Goal: Task Accomplishment & Management: Use online tool/utility

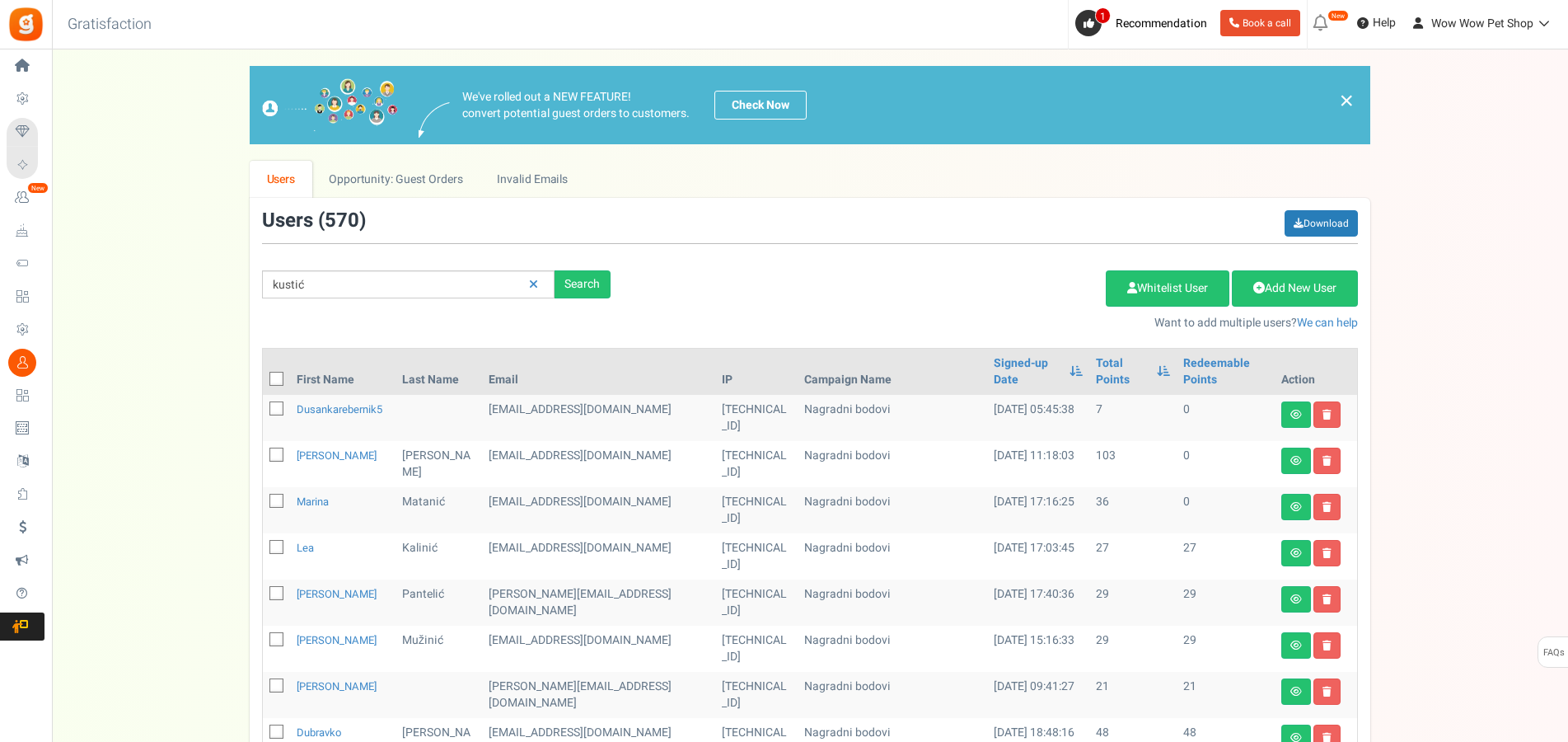
type input "kustić"
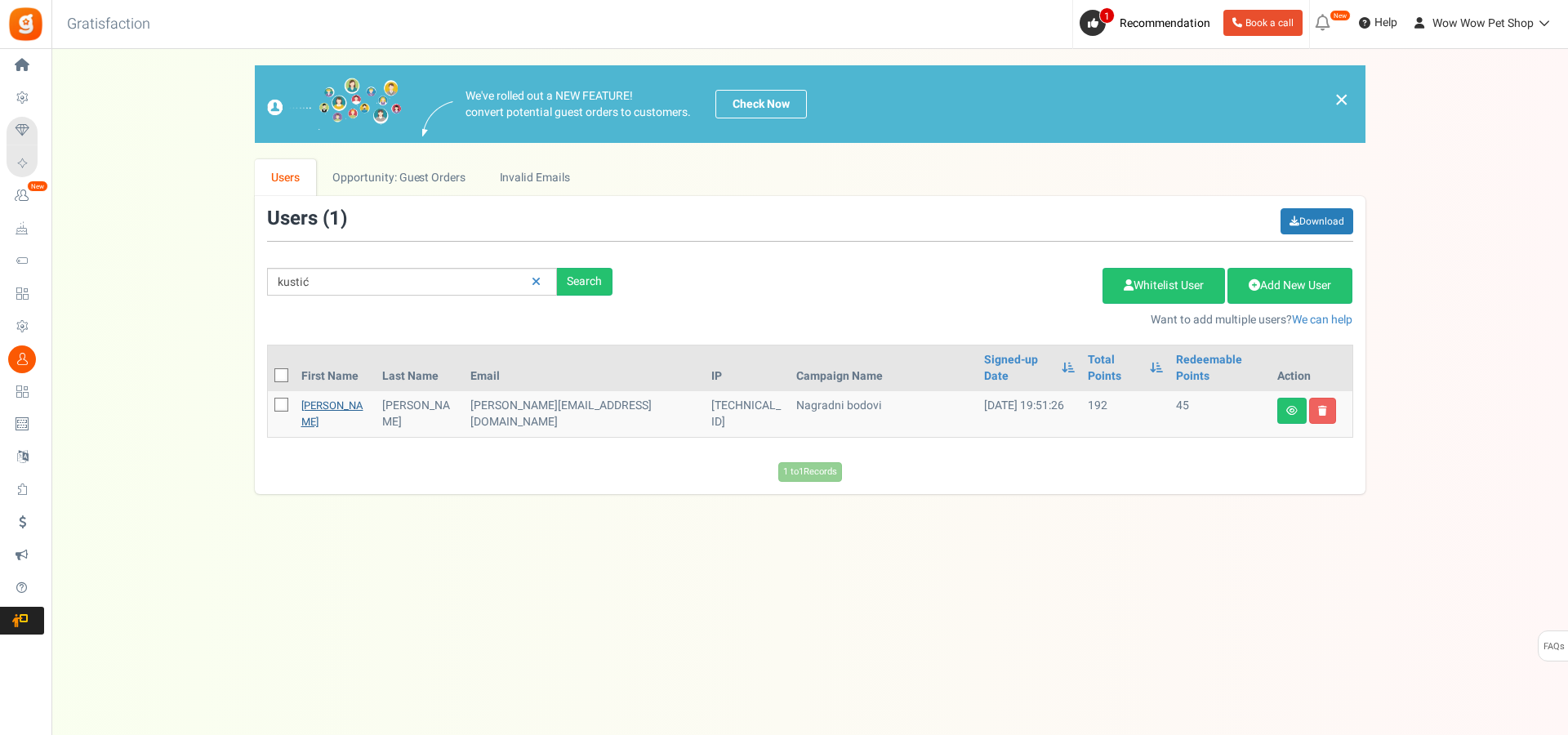
click at [313, 397] on link "[PERSON_NAME]" at bounding box center [332, 413] width 62 height 32
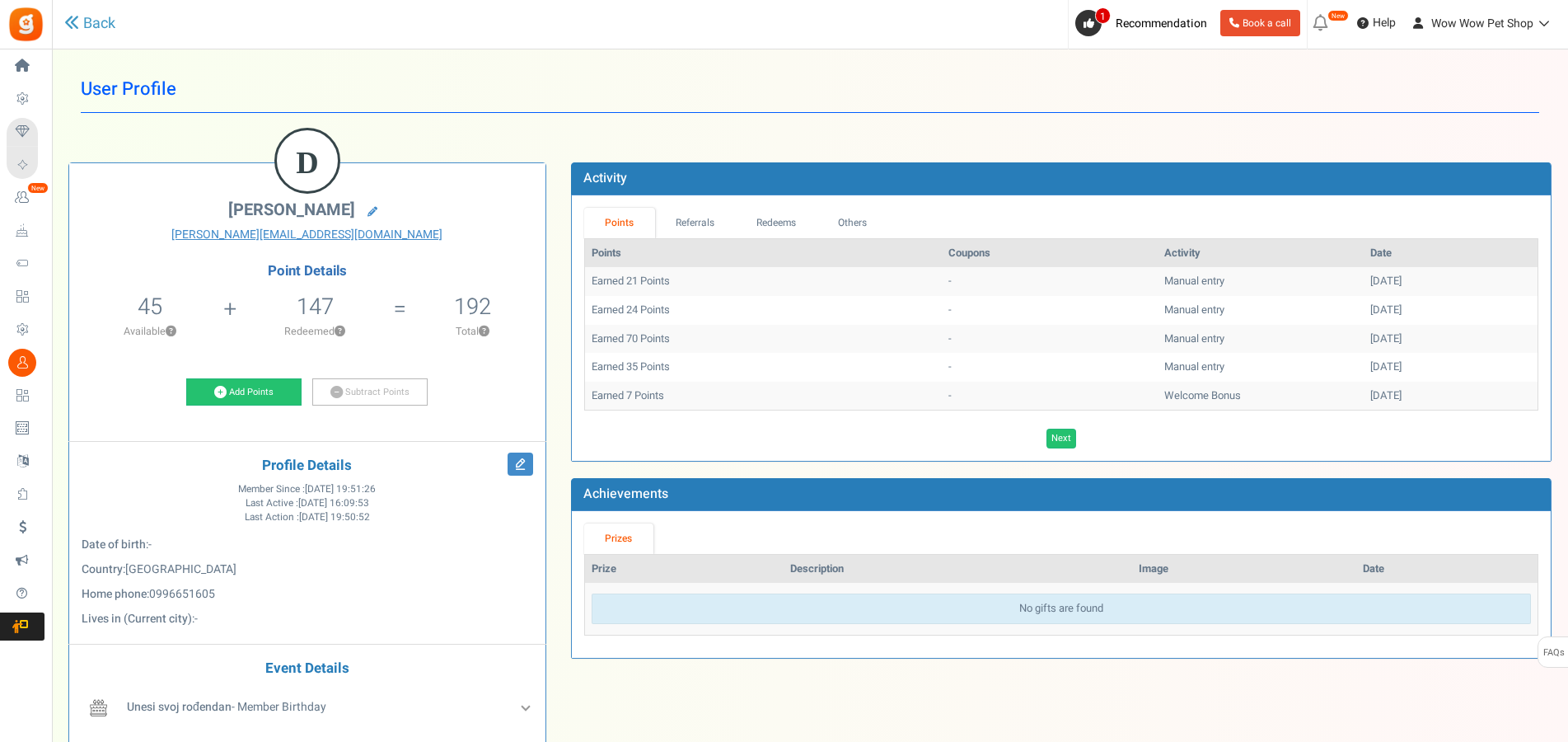
click at [237, 372] on div "Point Details 45 45 Redeemable 0 Exclusion Available ? 147 Redeemed ? ?" at bounding box center [307, 338] width 451 height 148
click at [242, 380] on link "Add Points" at bounding box center [244, 392] width 116 height 28
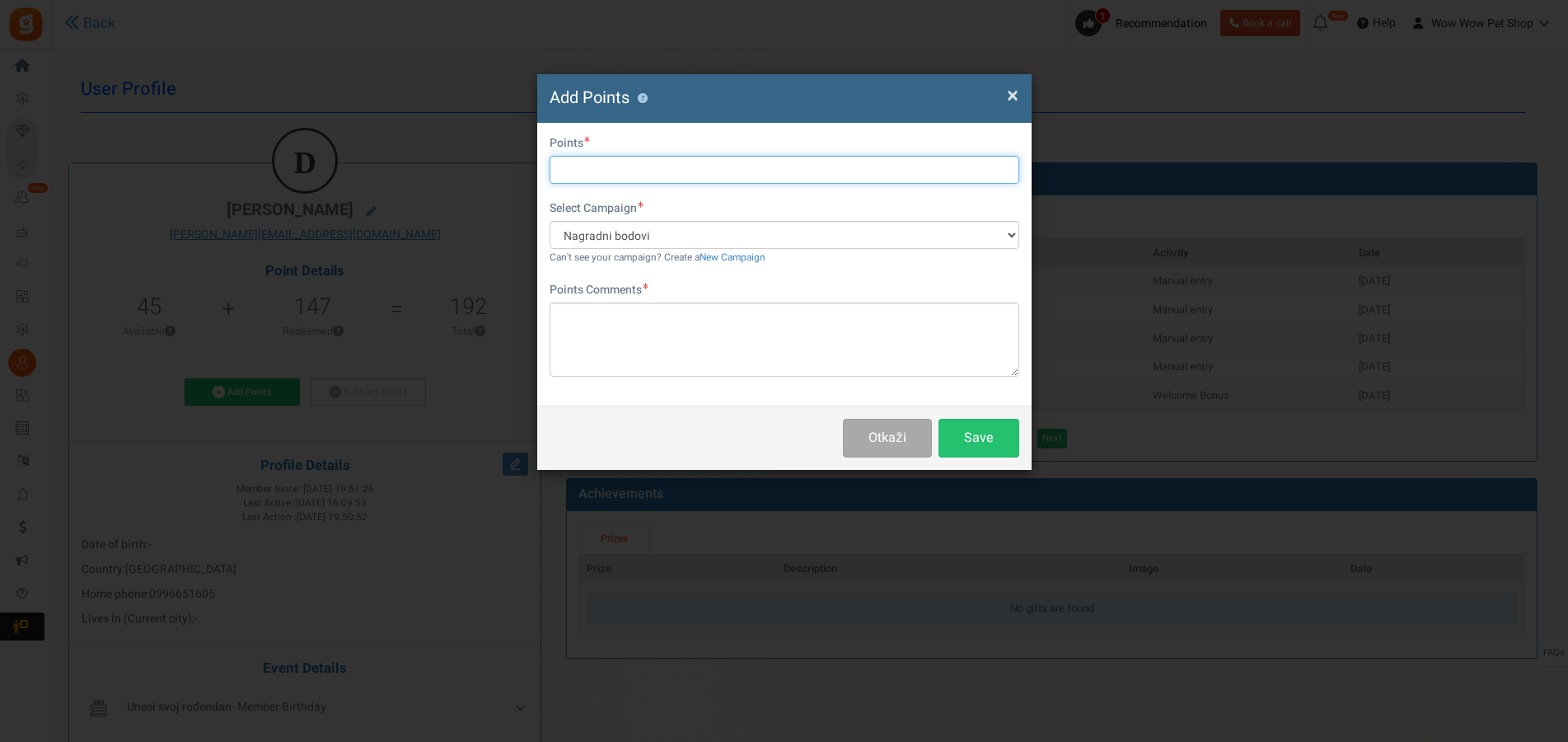
click at [589, 160] on input "text" at bounding box center [784, 170] width 469 height 28
type input "17"
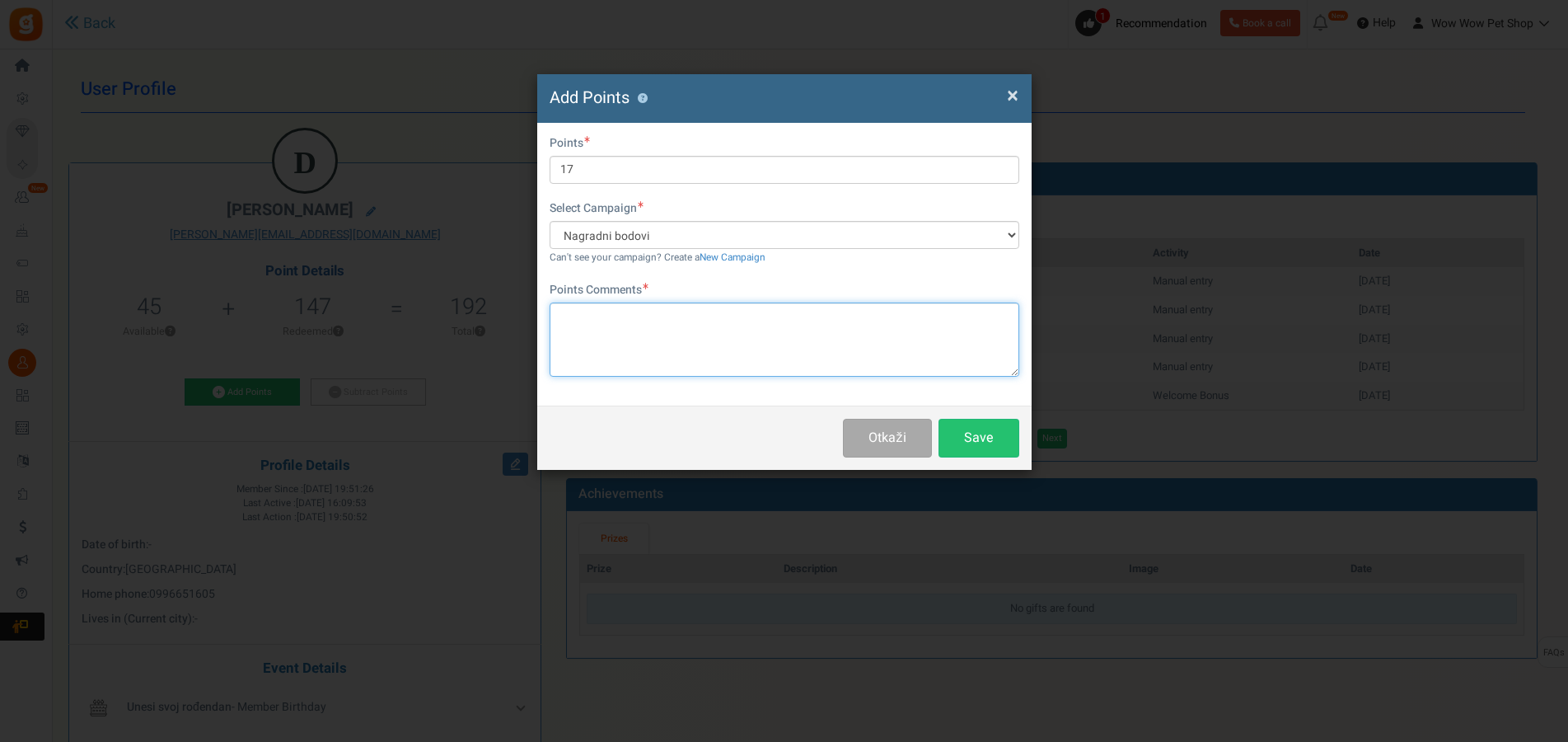
click at [640, 343] on textarea at bounding box center [784, 340] width 469 height 74
paste textarea "1383"
type textarea "Račun br. 1383"
click at [969, 431] on button "Save" at bounding box center [979, 437] width 81 height 39
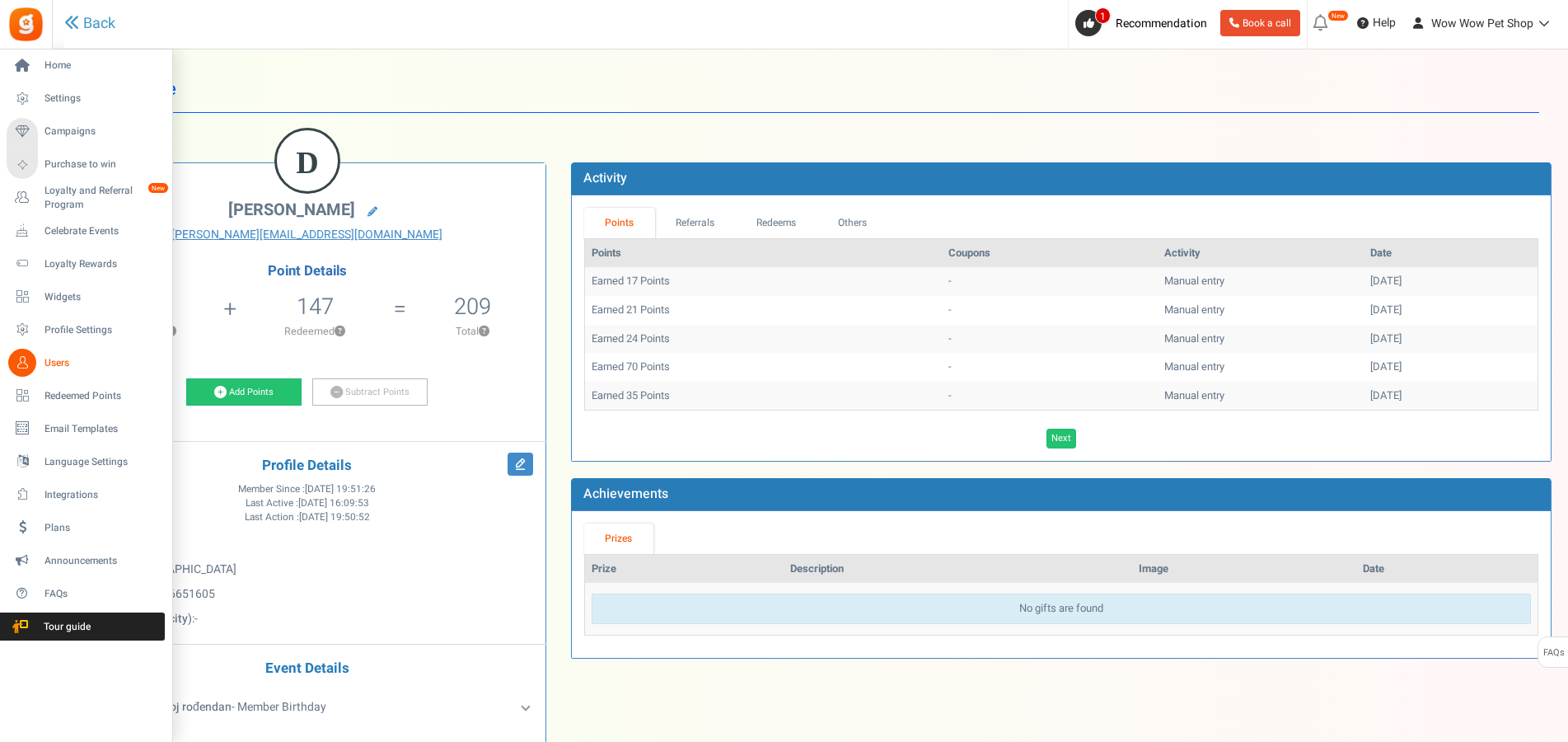
click at [32, 362] on icon at bounding box center [22, 362] width 28 height 28
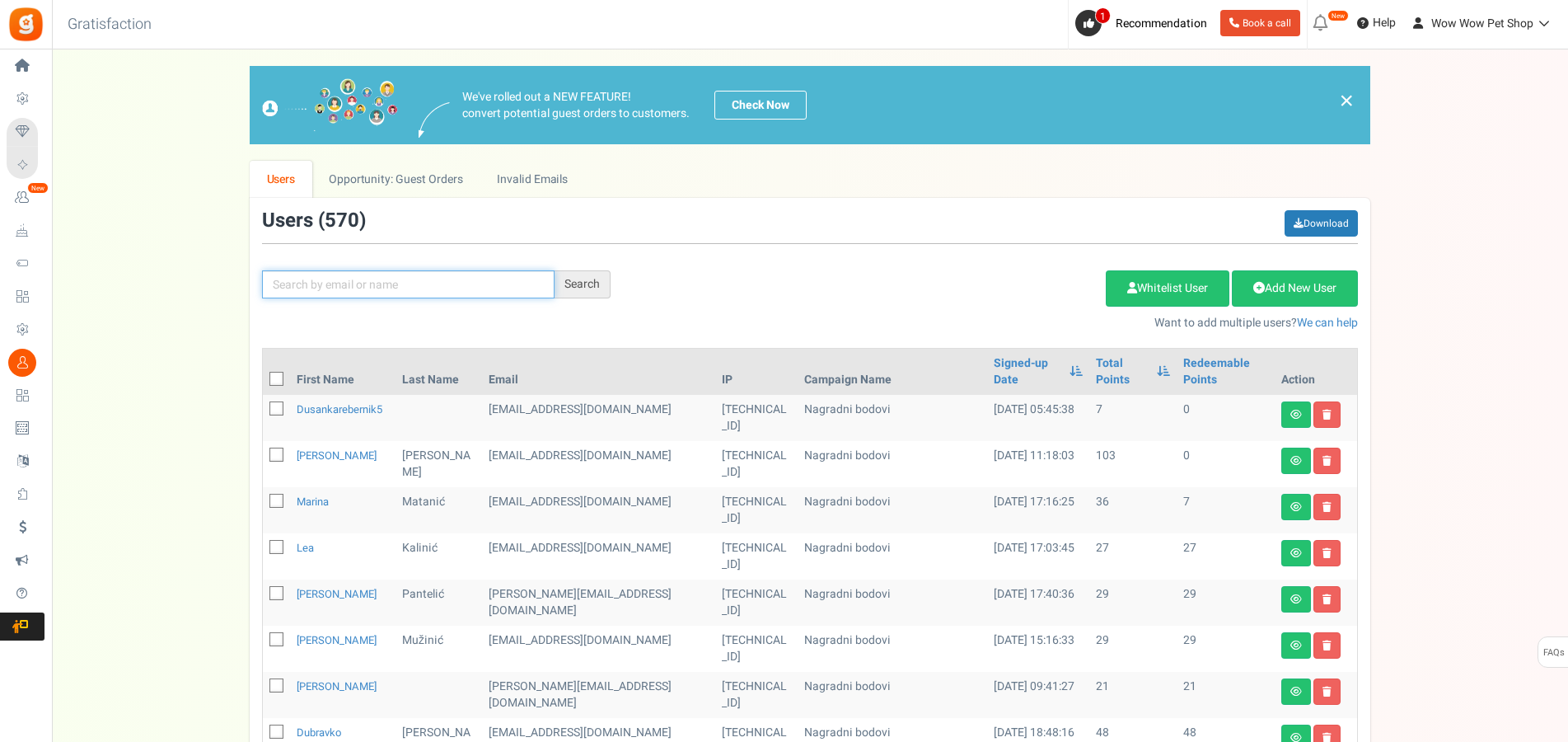
click at [407, 293] on input "text" at bounding box center [408, 284] width 292 height 28
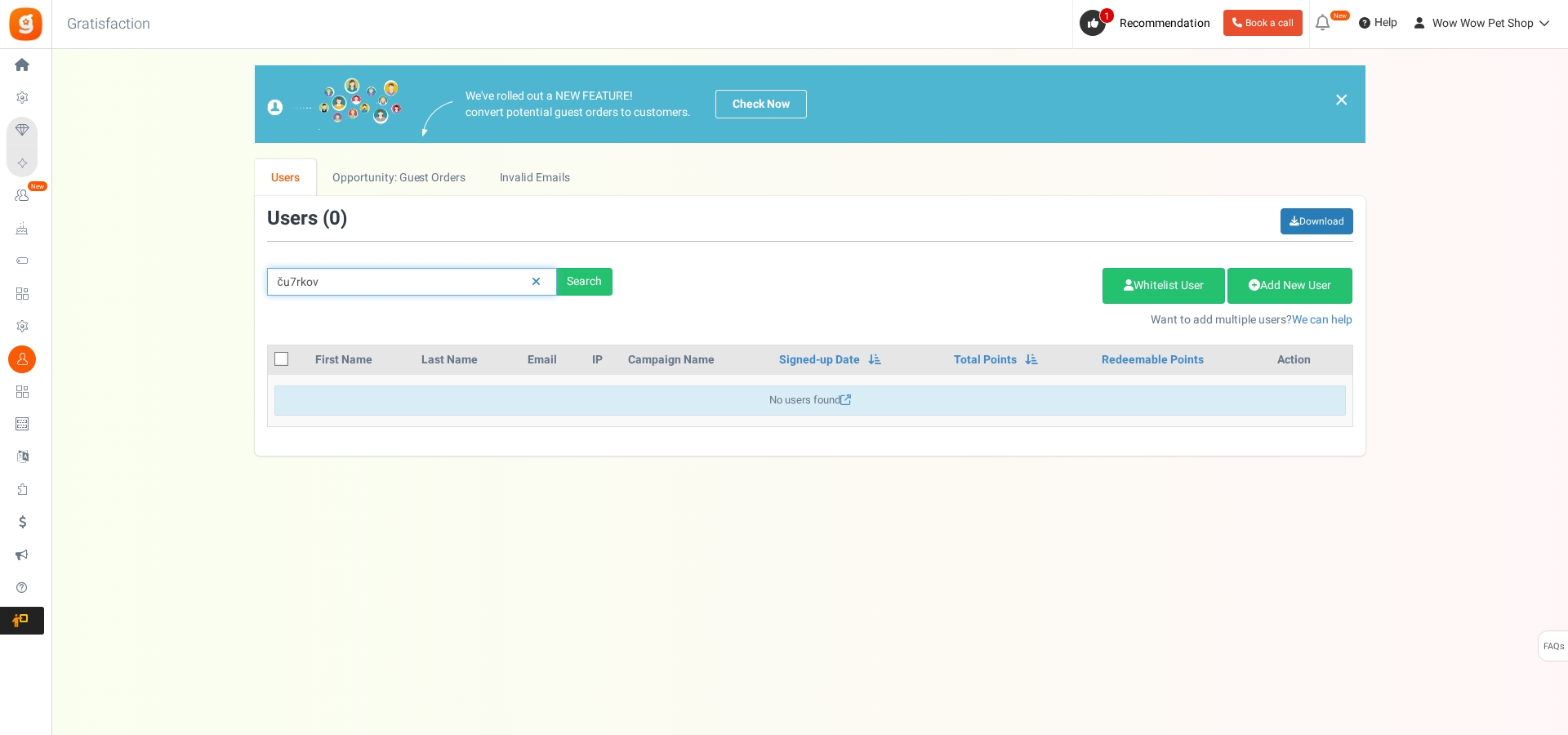
click at [294, 280] on input "ču7rkov" at bounding box center [411, 281] width 290 height 27
type input "čurkov"
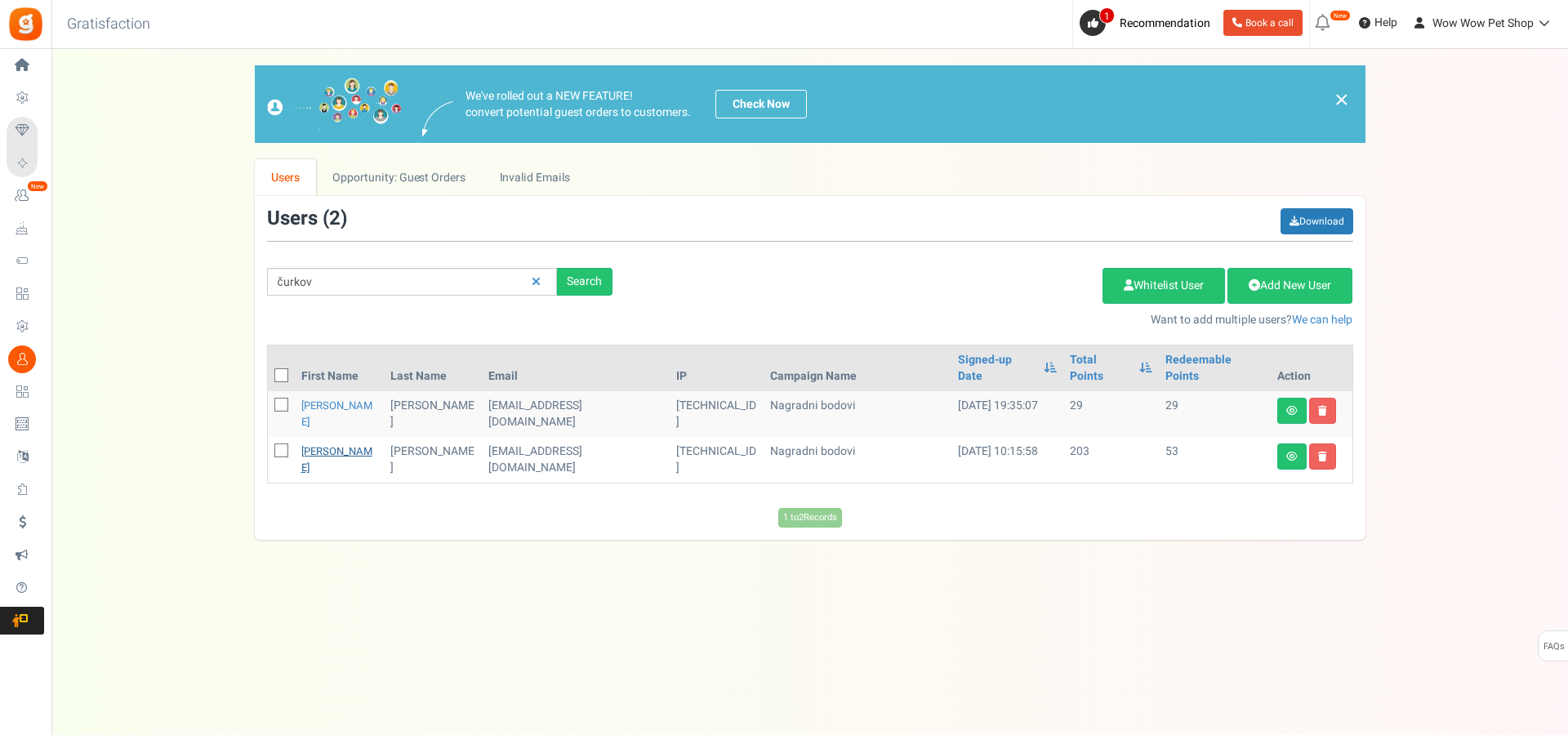
click at [327, 444] on link "[PERSON_NAME]" at bounding box center [336, 459] width 71 height 32
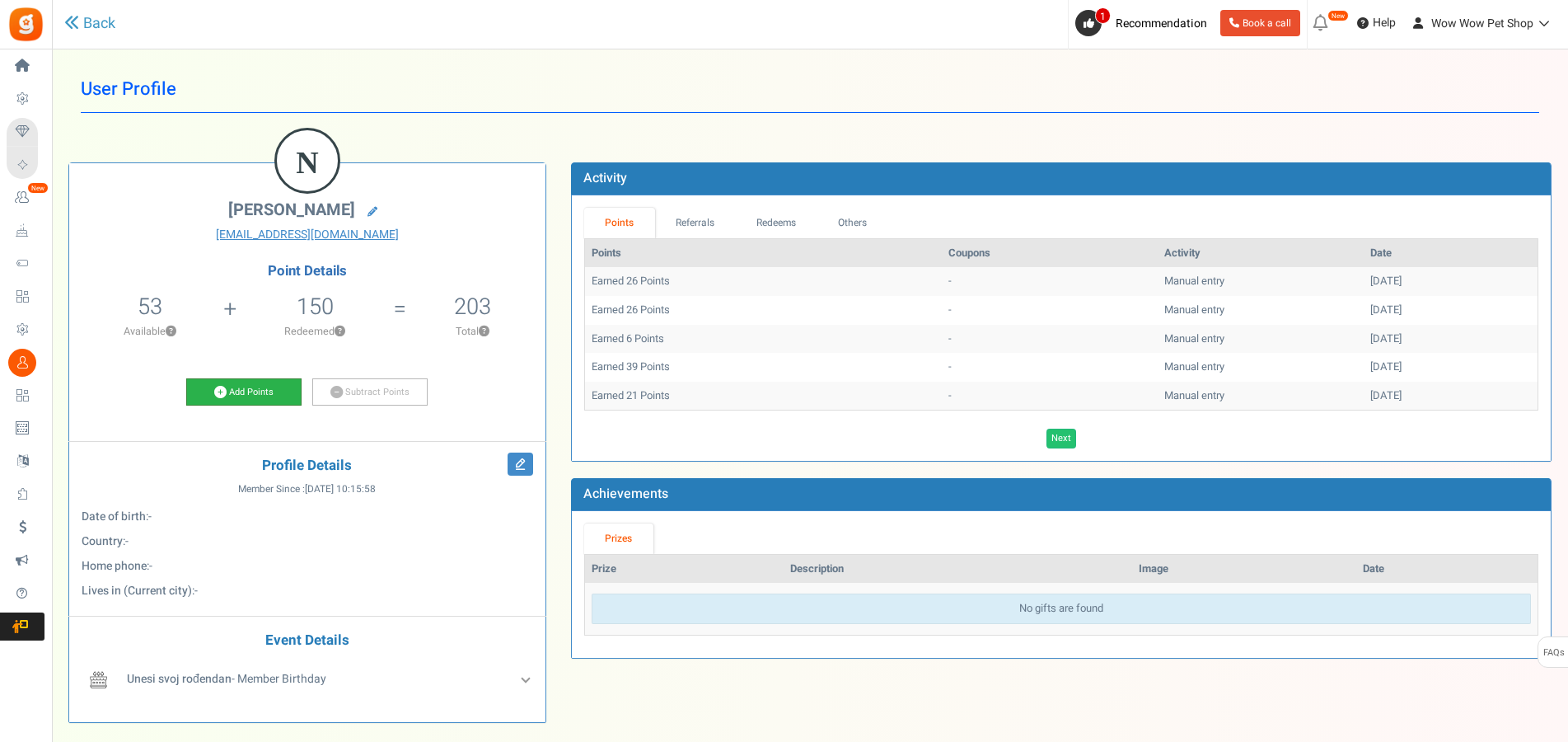
click at [229, 390] on link "Add Points" at bounding box center [244, 392] width 116 height 28
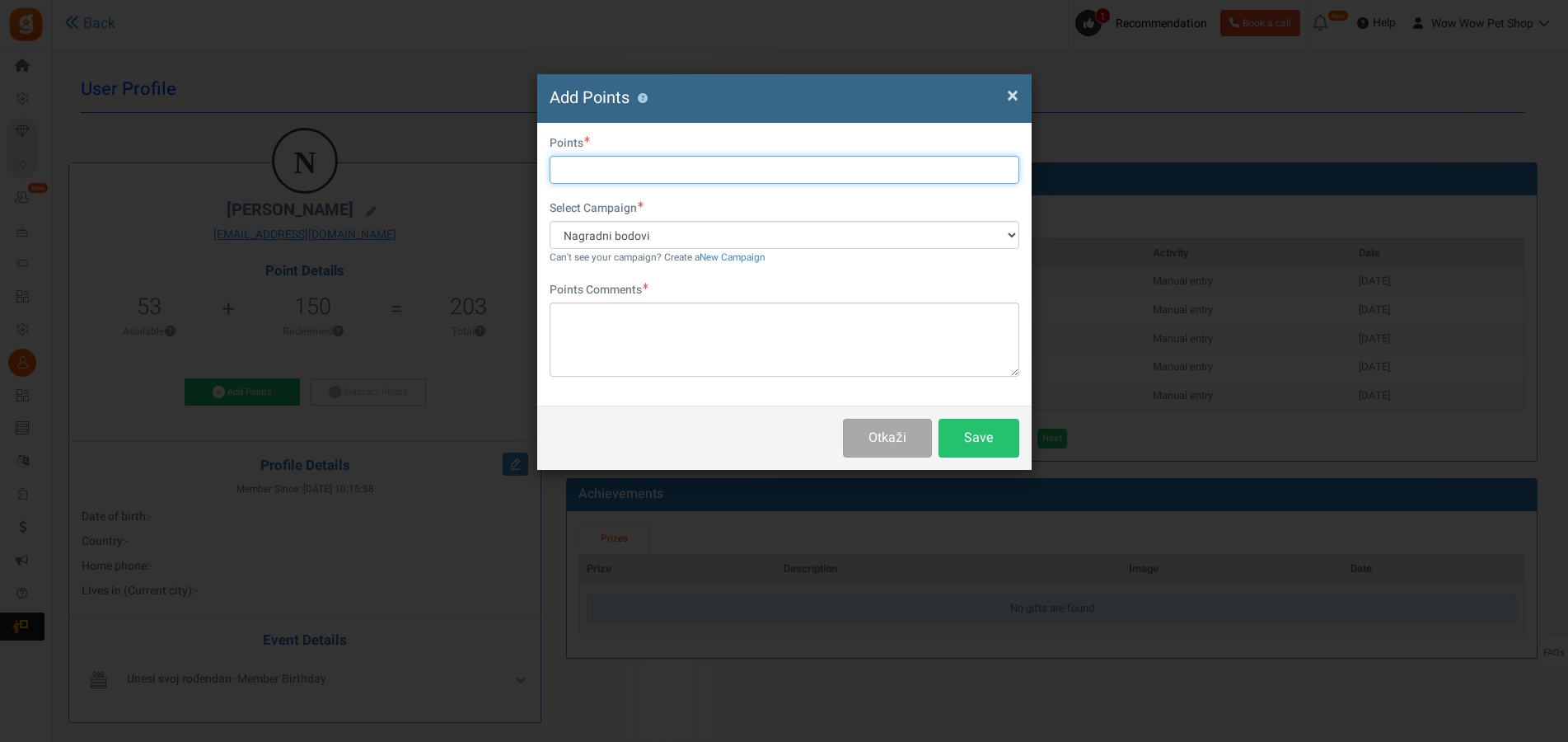
click at [649, 167] on input "text" at bounding box center [784, 170] width 469 height 28
type input "28"
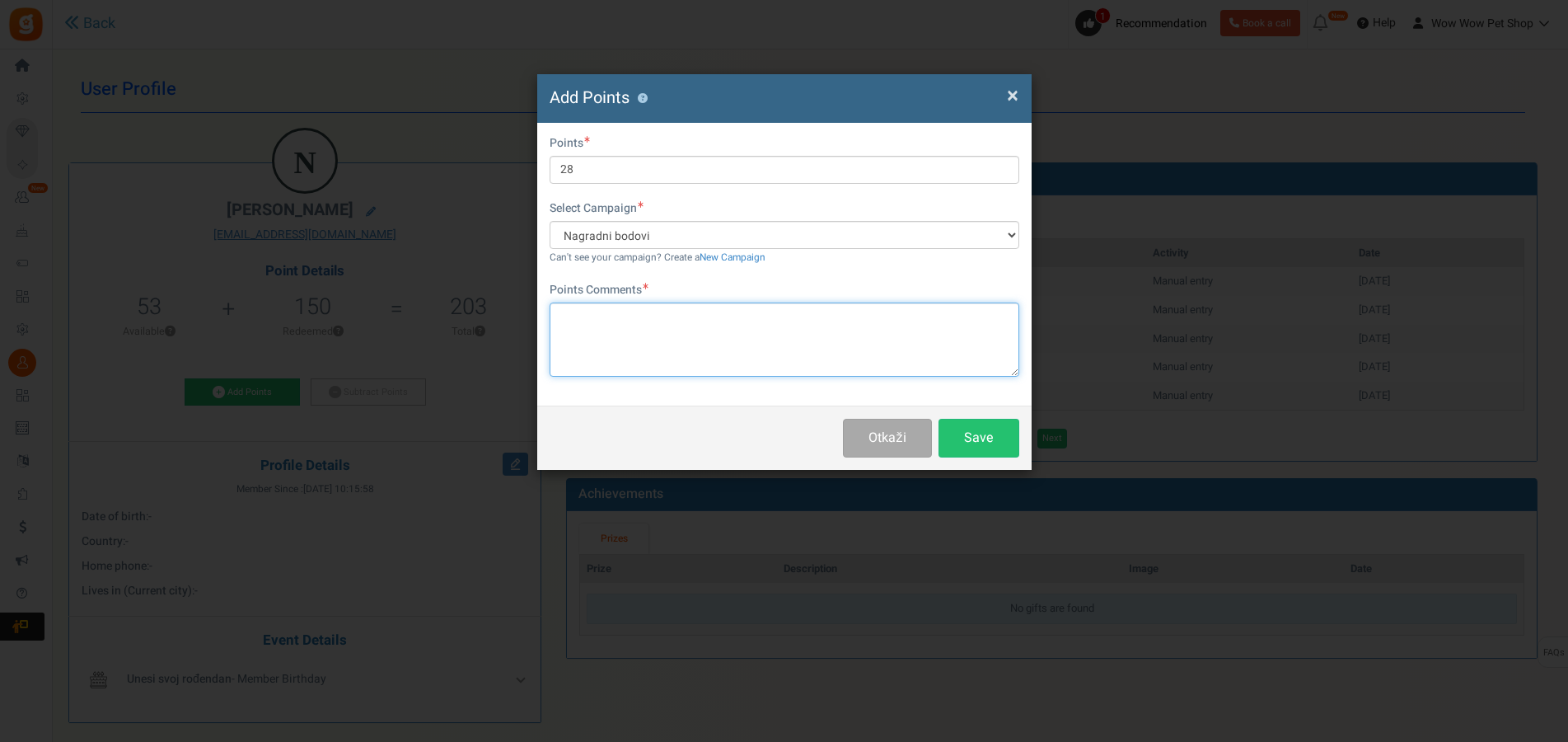
click at [655, 319] on textarea at bounding box center [784, 340] width 469 height 74
paste textarea "1384"
type textarea "Račun br. 1384"
click at [971, 435] on button "Save" at bounding box center [979, 437] width 81 height 39
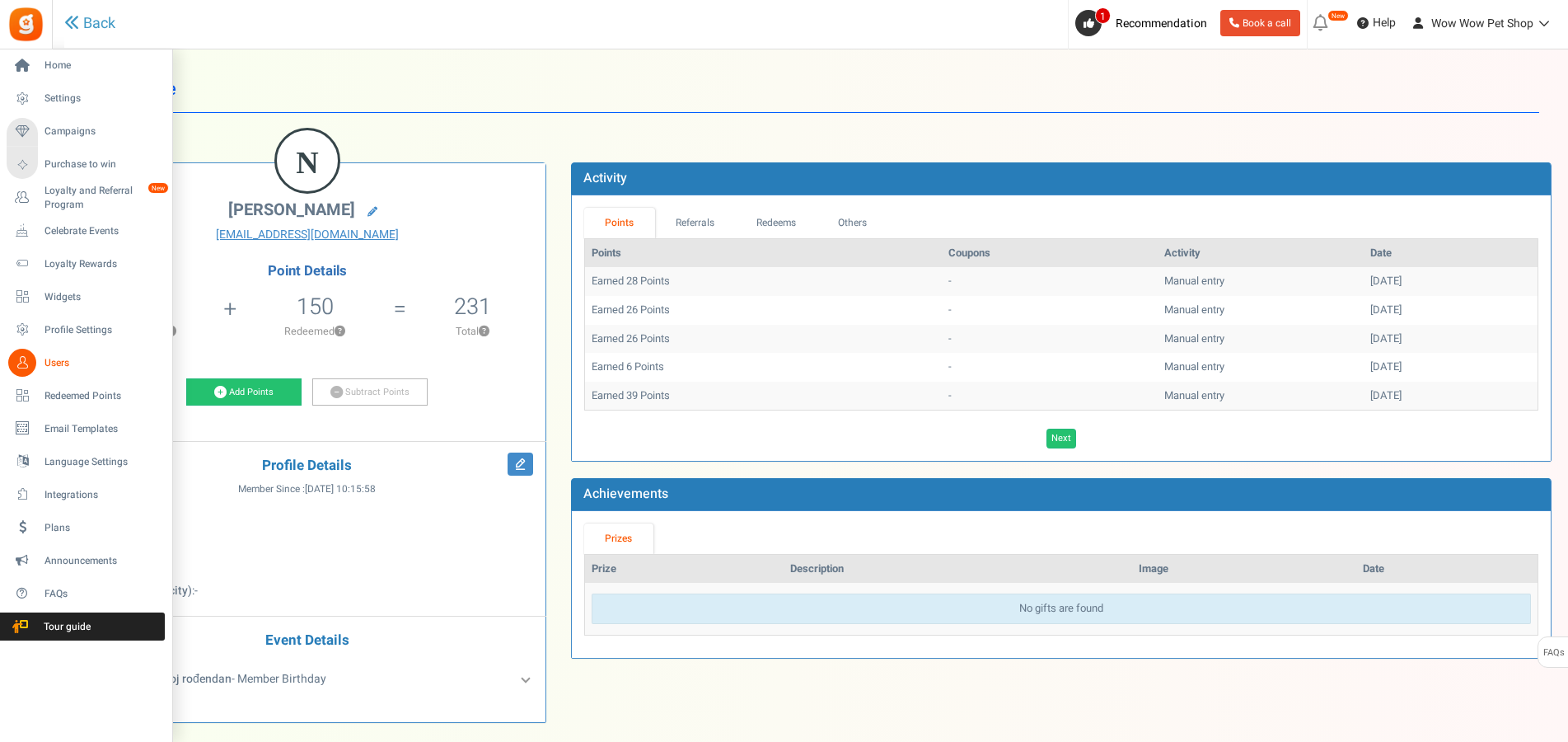
click at [34, 368] on icon at bounding box center [22, 362] width 28 height 28
